Goal: Navigation & Orientation: Find specific page/section

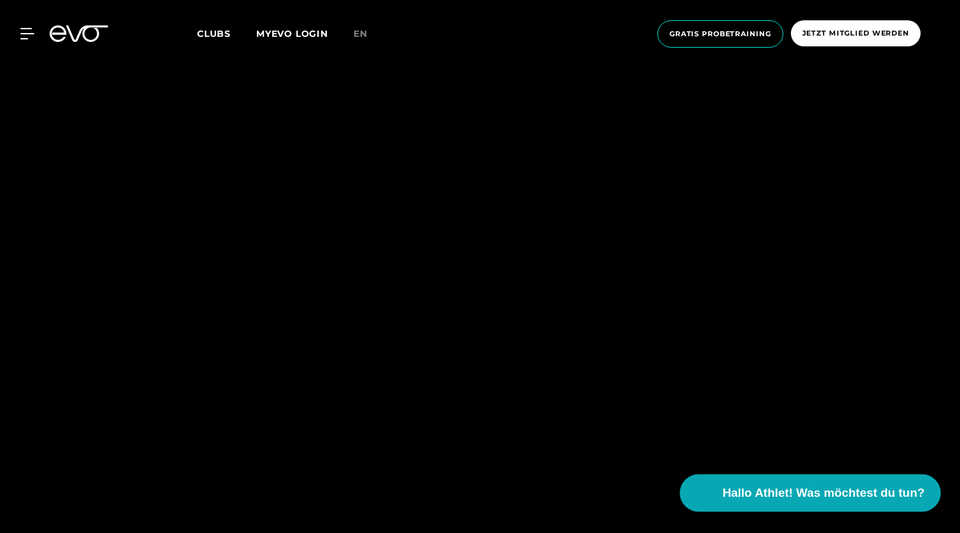
click at [764, 490] on span "Hallo Athlet! Was möchtest du tun?" at bounding box center [824, 494] width 202 height 18
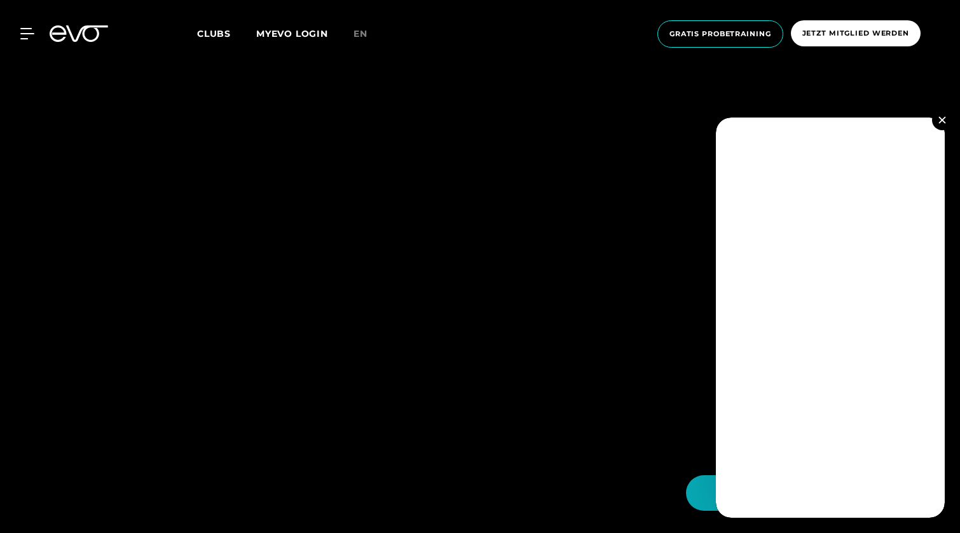
click at [945, 114] on button at bounding box center [942, 120] width 20 height 20
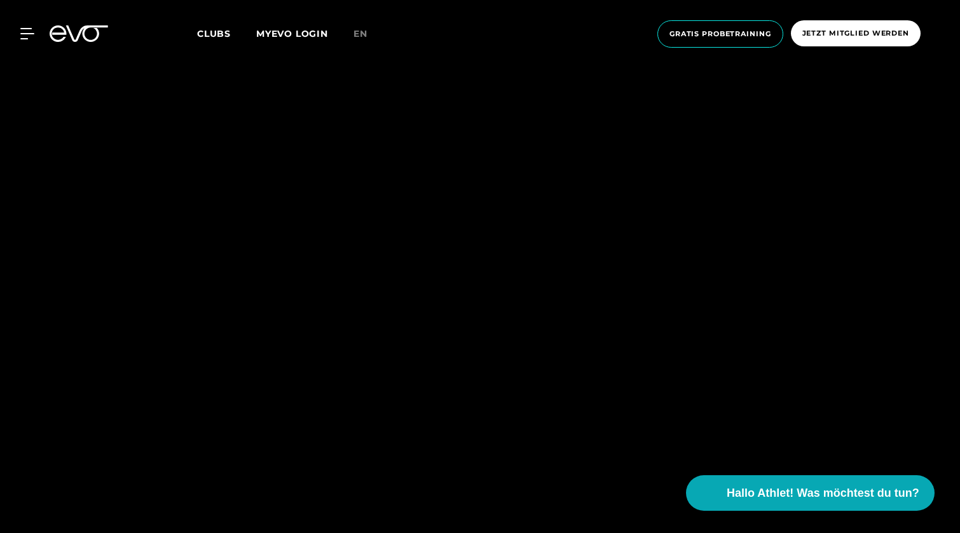
click at [275, 34] on link "MYEVO LOGIN" at bounding box center [292, 33] width 72 height 11
click at [217, 41] on div "MyEVO Login Über EVO Mitgliedschaften Probetraining TAGESPASS EVO Studios [GEOG…" at bounding box center [480, 34] width 955 height 48
click at [217, 38] on span "Clubs" at bounding box center [214, 33] width 34 height 11
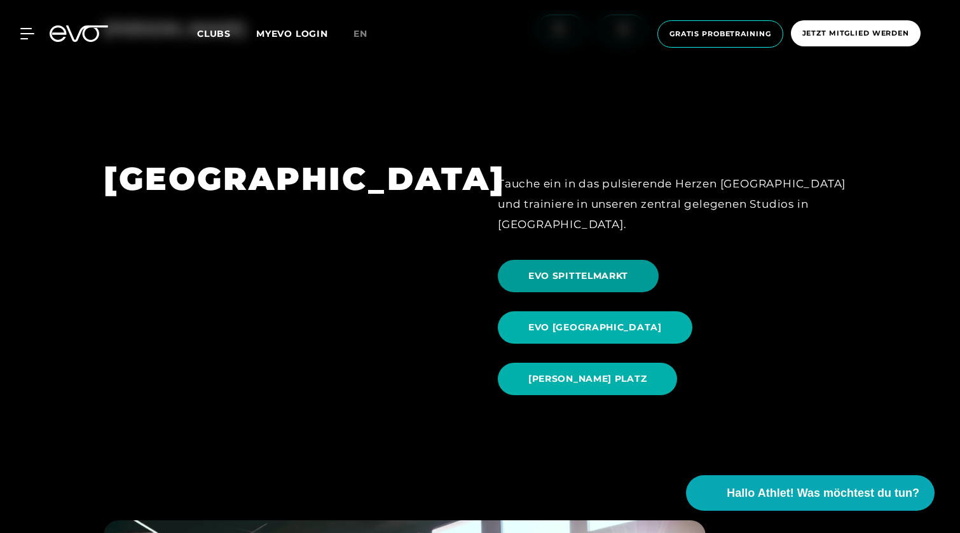
scroll to position [1259, 0]
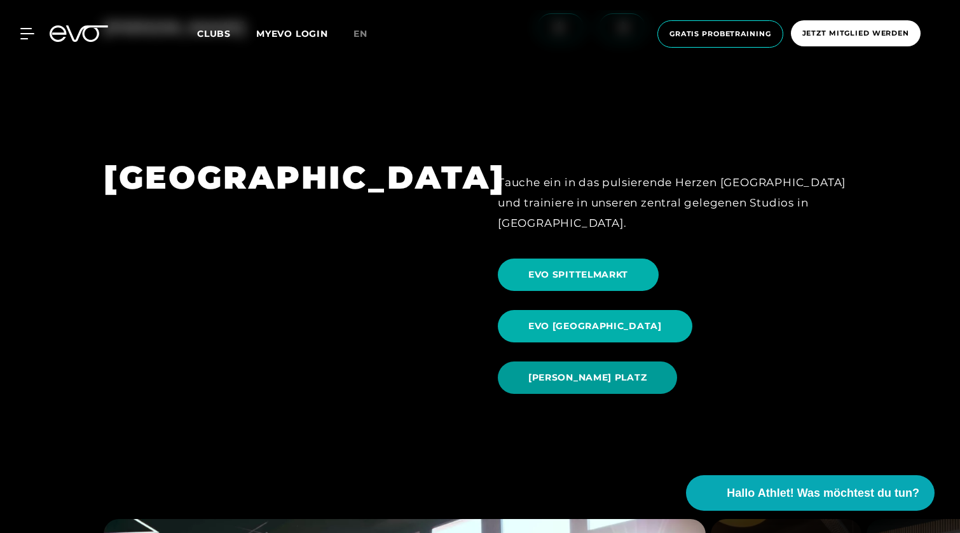
click at [622, 362] on span "[PERSON_NAME] PLATZ" at bounding box center [587, 378] width 179 height 32
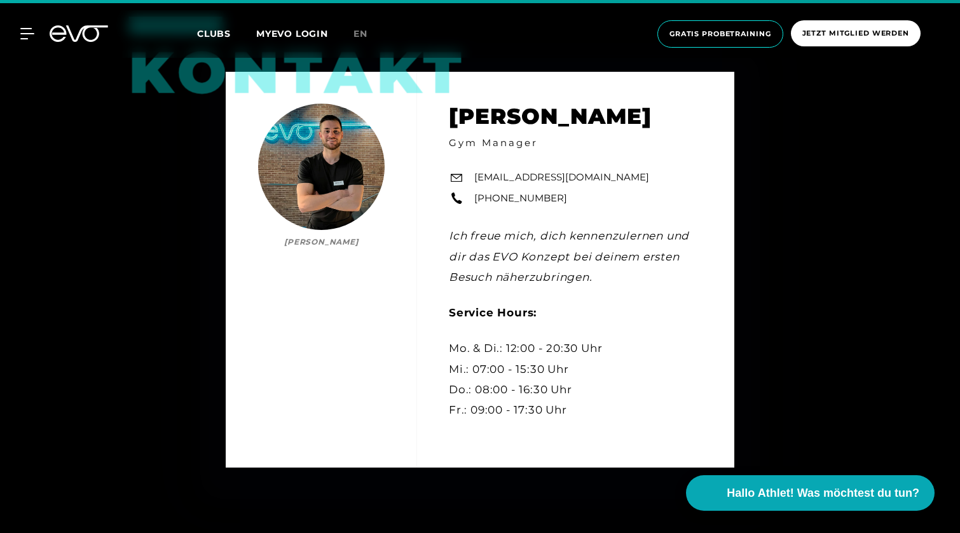
scroll to position [4043, 0]
